Goal: Information Seeking & Learning: Find specific fact

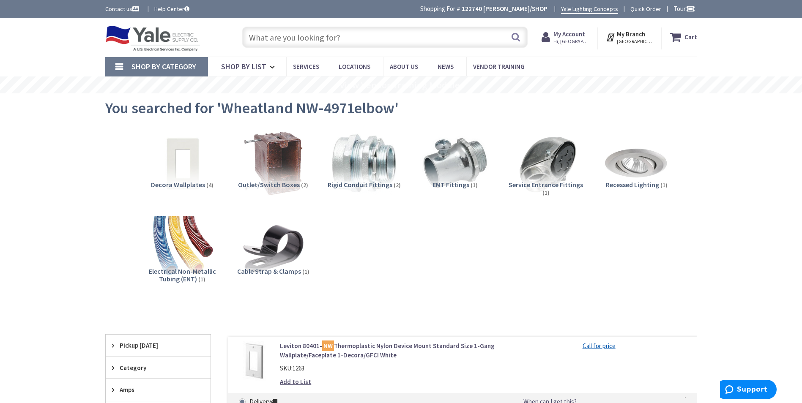
click at [328, 39] on input "text" at bounding box center [384, 37] width 285 height 21
paste input "49-56-0072"
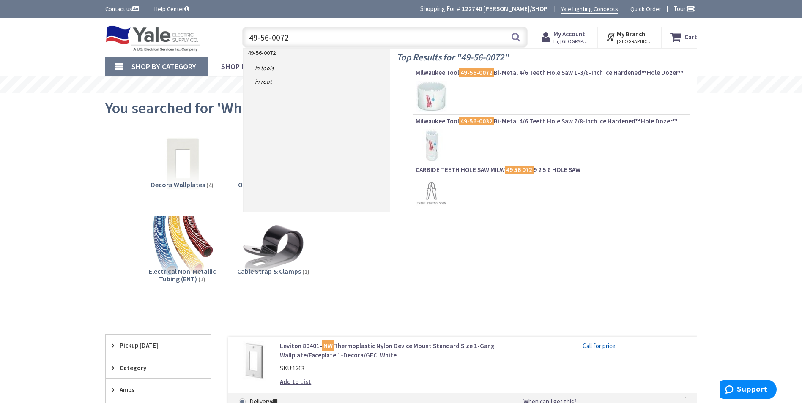
type input "49-56-0072"
click at [516, 38] on button "Search" at bounding box center [515, 36] width 11 height 19
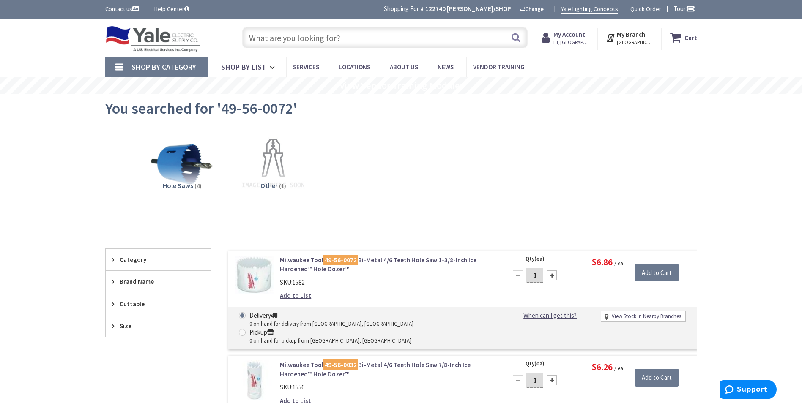
drag, startPoint x: 331, startPoint y: 36, endPoint x: 327, endPoint y: 36, distance: 4.2
click at [330, 36] on input "text" at bounding box center [384, 37] width 285 height 21
paste input "49-56-8000"
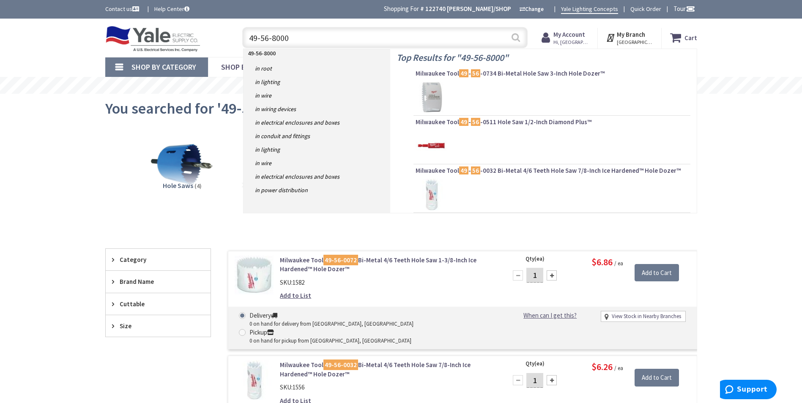
type input "49-56-8000"
click at [517, 39] on button "Search" at bounding box center [515, 37] width 11 height 19
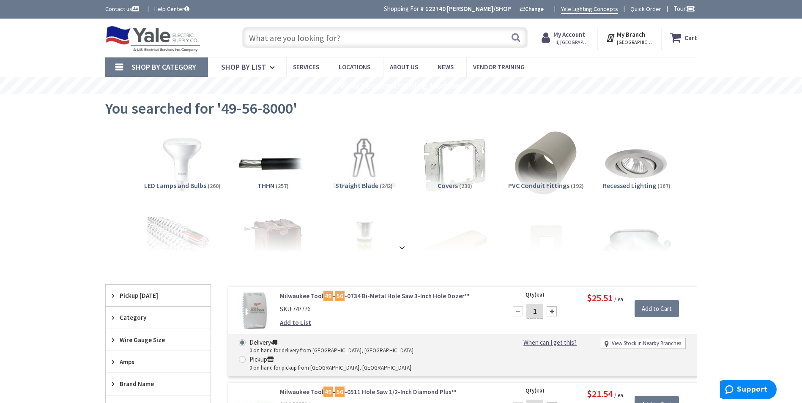
click at [299, 36] on input "text" at bounding box center [384, 37] width 285 height 21
paste input "Minnerallac 2.5B"
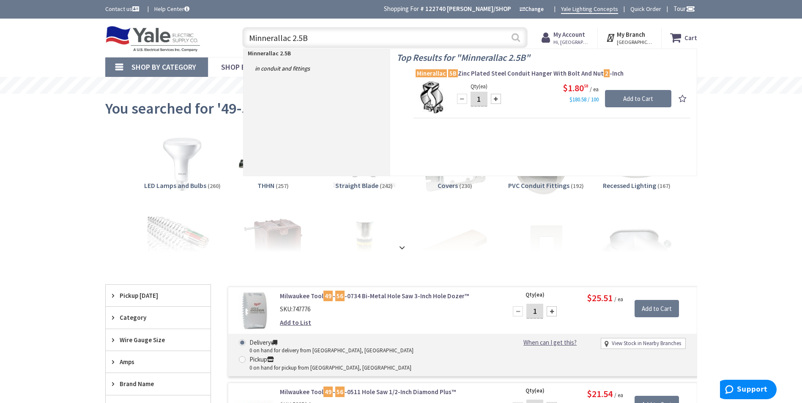
type input "Minnerallac 2.5B"
click at [517, 38] on button "Search" at bounding box center [515, 37] width 11 height 19
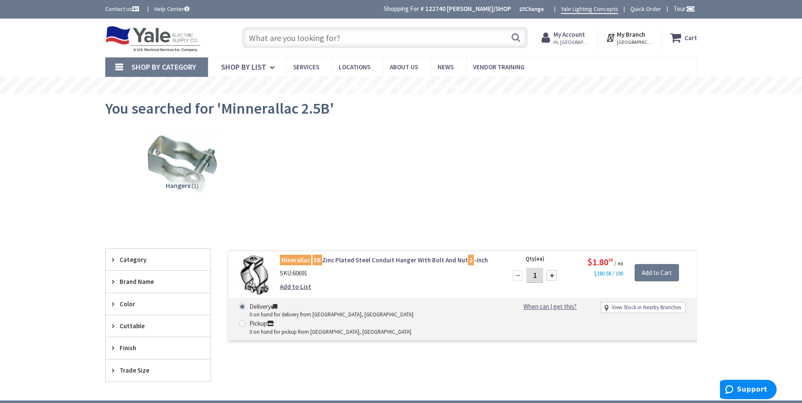
click at [306, 41] on input "text" at bounding box center [384, 37] width 285 height 21
paste input "Minnerallac 2 1/2B"
type input "Minnerallac 2 1/2B"
click at [516, 38] on button "Search" at bounding box center [515, 37] width 11 height 19
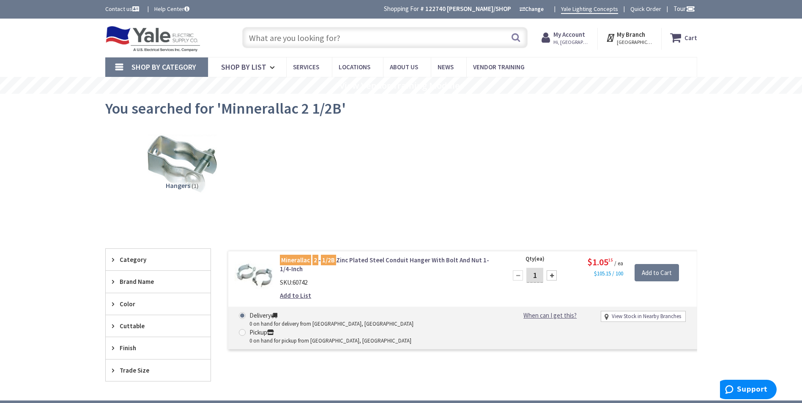
click at [334, 35] on input "text" at bounding box center [384, 37] width 285 height 21
paste input "3939"
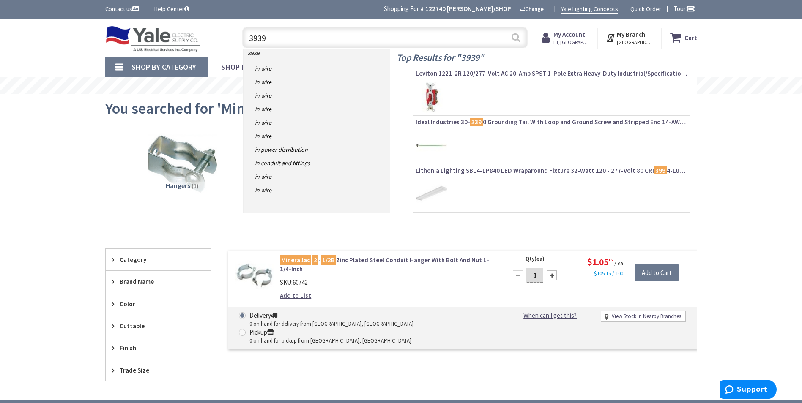
type input "3939"
click at [517, 38] on button "Search" at bounding box center [515, 37] width 11 height 19
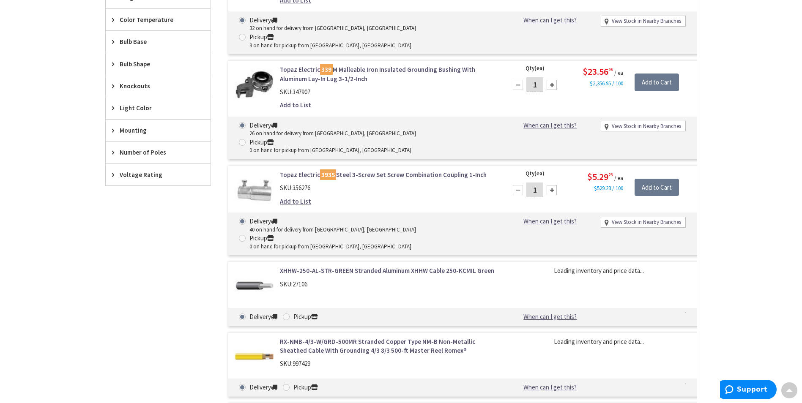
scroll to position [288, 0]
